Goal: Task Accomplishment & Management: Use online tool/utility

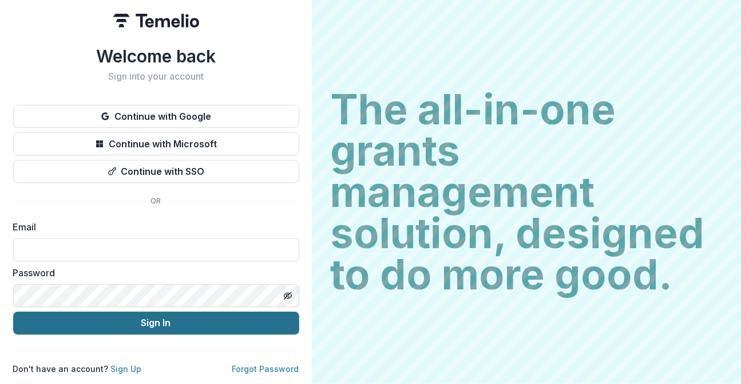
type input "**********"
click at [180, 317] on button "Sign In" at bounding box center [156, 322] width 286 height 23
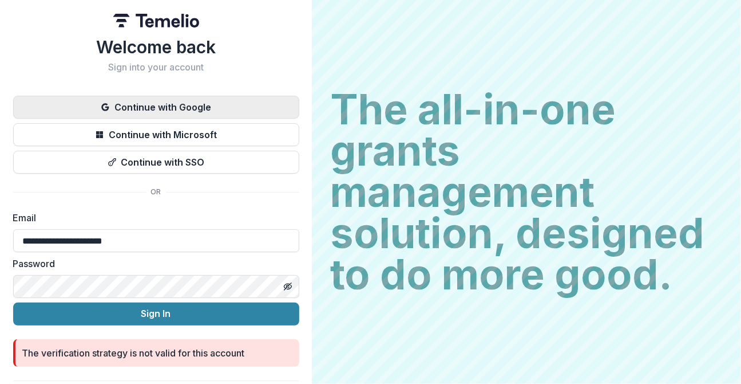
click at [148, 101] on button "Continue with Google" at bounding box center [156, 107] width 286 height 23
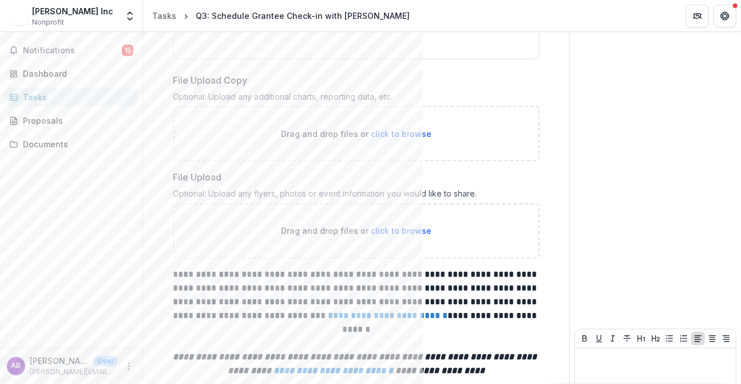
scroll to position [973, 0]
